Goal: Information Seeking & Learning: Learn about a topic

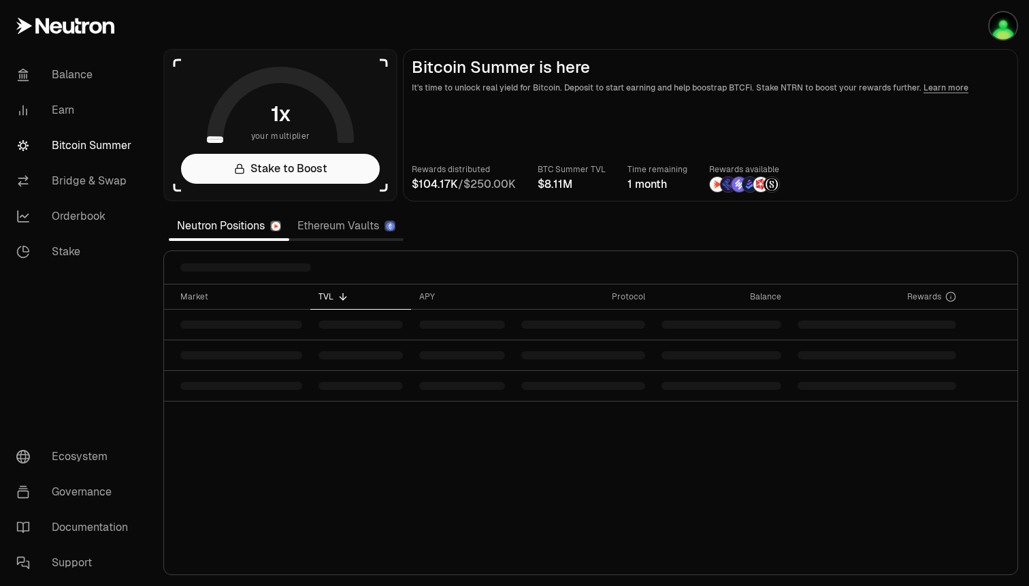
click at [368, 224] on link "Ethereum Vaults" at bounding box center [346, 225] width 114 height 27
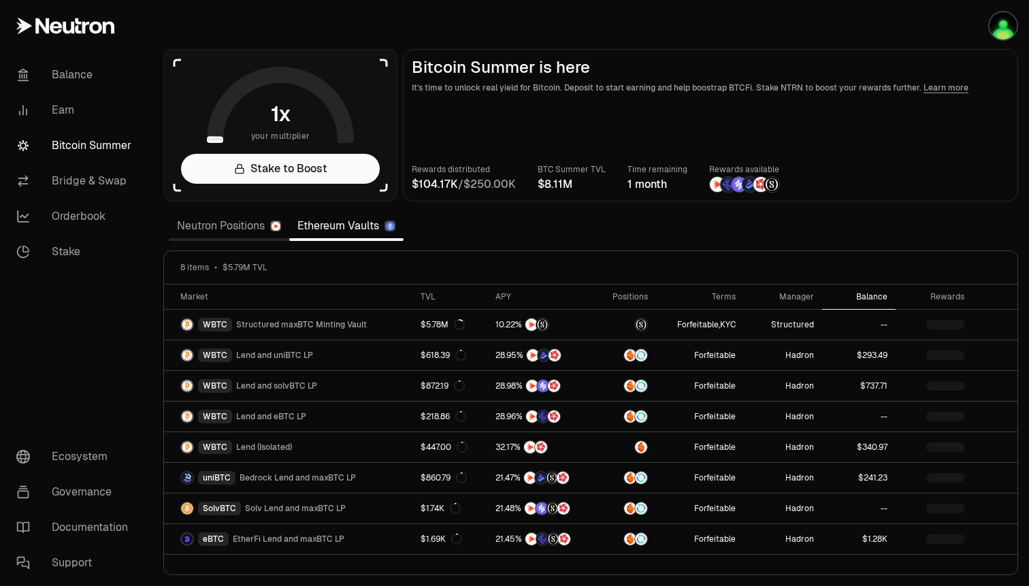
click at [869, 298] on div "Balance" at bounding box center [858, 296] width 57 height 11
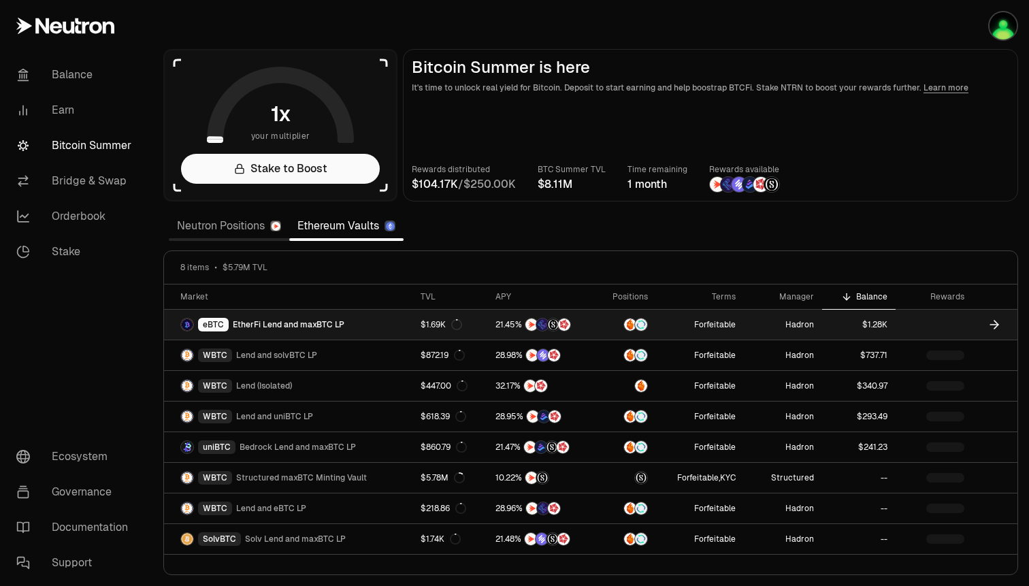
click at [993, 323] on icon at bounding box center [995, 325] width 14 height 14
